Goal: Navigation & Orientation: Find specific page/section

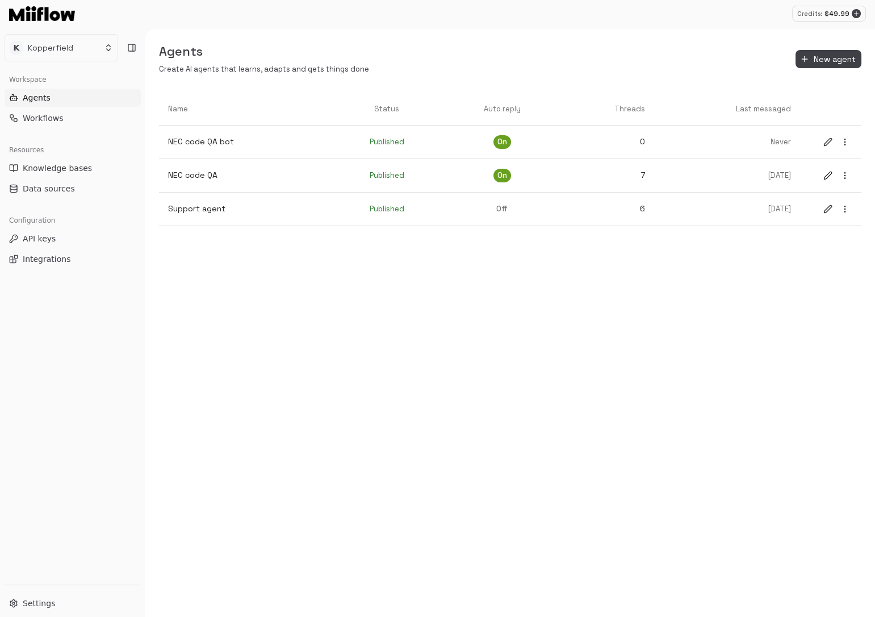
click at [282, 334] on div "Agents Create AI agents that learns, adapts and gets things done New agent Name…" at bounding box center [510, 323] width 730 height 587
click at [98, 53] on html "Credits: $ 49.85 K Kopperfield Workspace Agents Workflows Resources Knowledge b…" at bounding box center [437, 308] width 875 height 617
click at [184, 241] on html "Credits: $ 49.85 K Kopperfield Workspace Agents Workflows Resources Knowledge b…" at bounding box center [437, 308] width 875 height 617
click at [184, 241] on div "Agents Create AI agents that learns, adapts and gets things done New agent Name…" at bounding box center [510, 323] width 730 height 587
click at [129, 50] on icon at bounding box center [131, 47] width 9 height 9
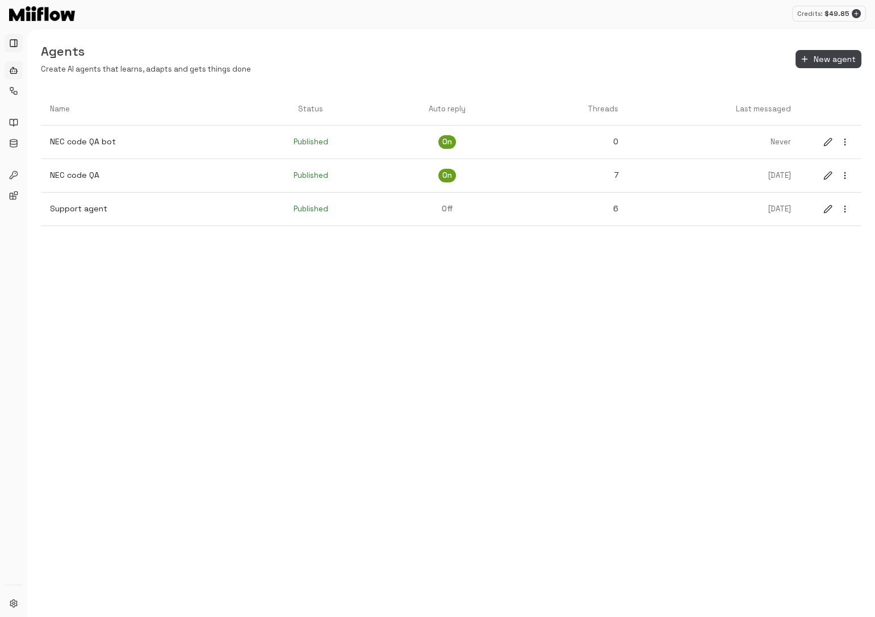
click at [14, 43] on icon at bounding box center [13, 43] width 9 height 9
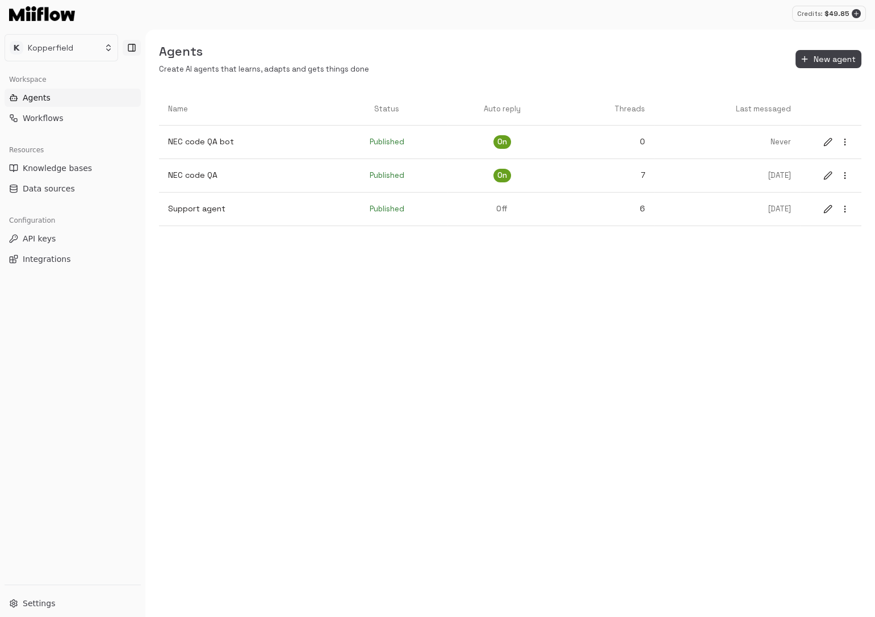
click at [127, 54] on button at bounding box center [132, 48] width 18 height 16
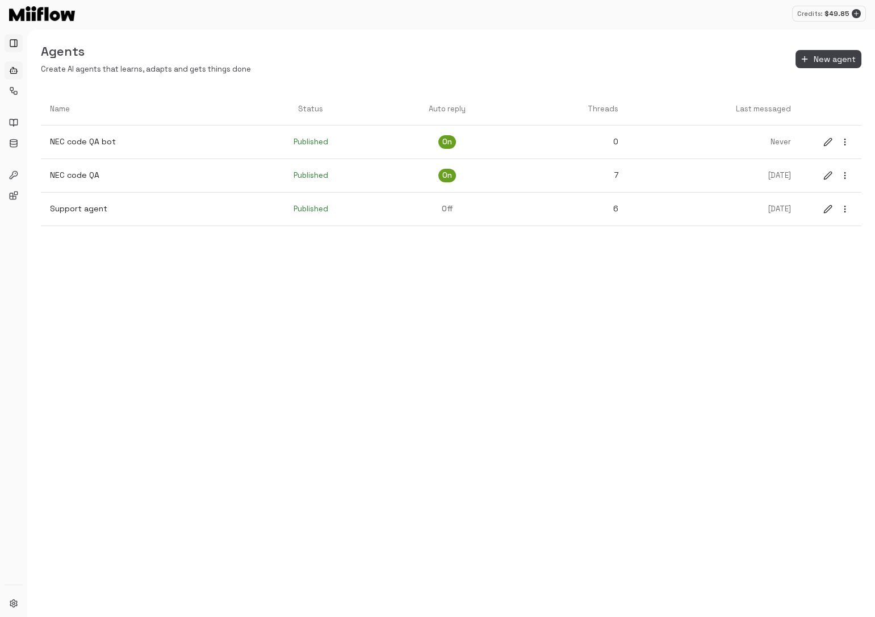
click at [16, 45] on rect at bounding box center [13, 43] width 7 height 7
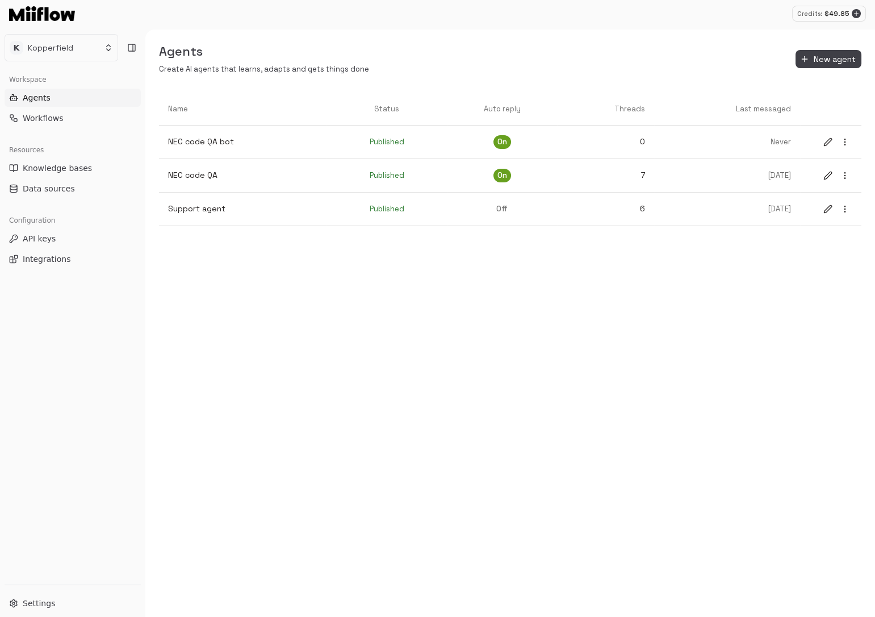
click at [222, 260] on div "Agents Create AI agents that learns, adapts and gets things done New agent Name…" at bounding box center [510, 323] width 730 height 587
click at [102, 59] on html "Credits: $ 49.85 K Kopperfield Workspace Agents Workflows Resources Knowledge b…" at bounding box center [437, 308] width 875 height 617
click at [196, 268] on html "Credits: $ 49.85 K Kopperfield Workspace Agents Workflows Resources Knowledge b…" at bounding box center [437, 308] width 875 height 617
